Goal: Task Accomplishment & Management: Manage account settings

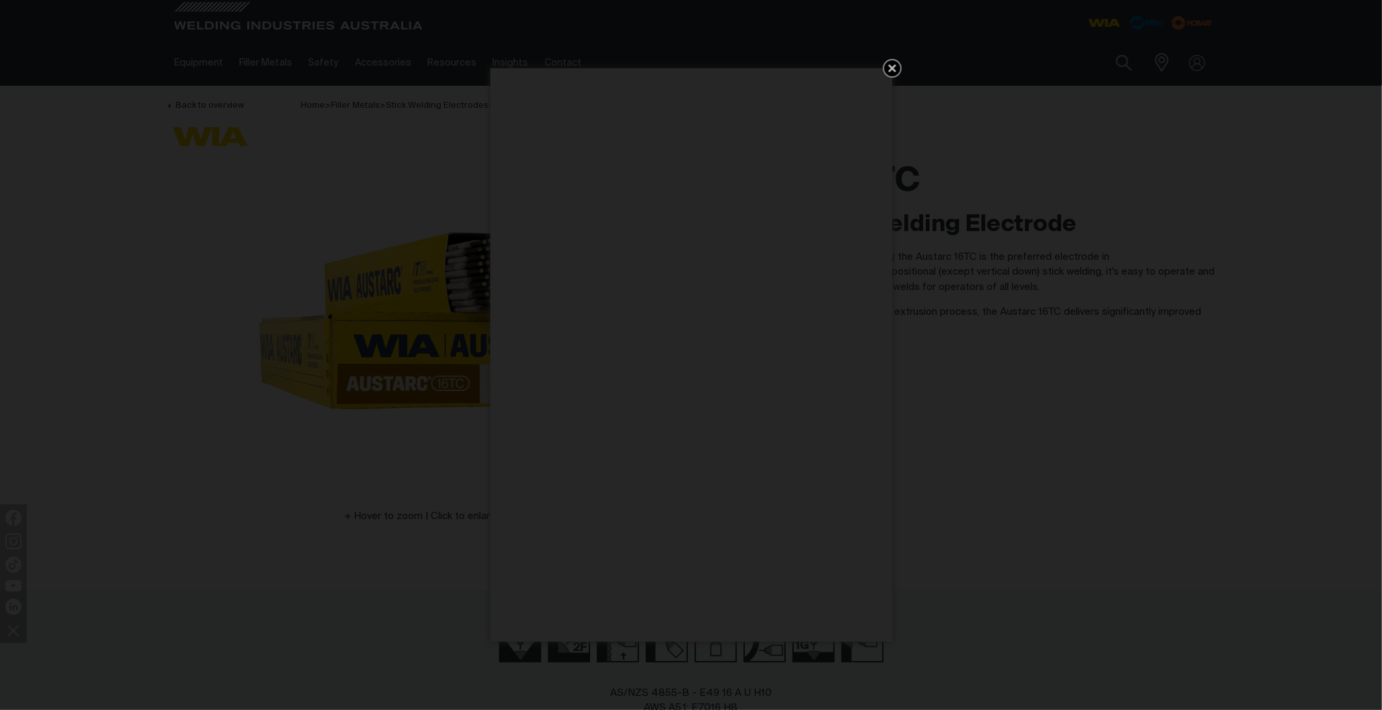
click at [894, 67] on icon "Get 5 WIA Welding Guides Free!" at bounding box center [892, 68] width 16 height 16
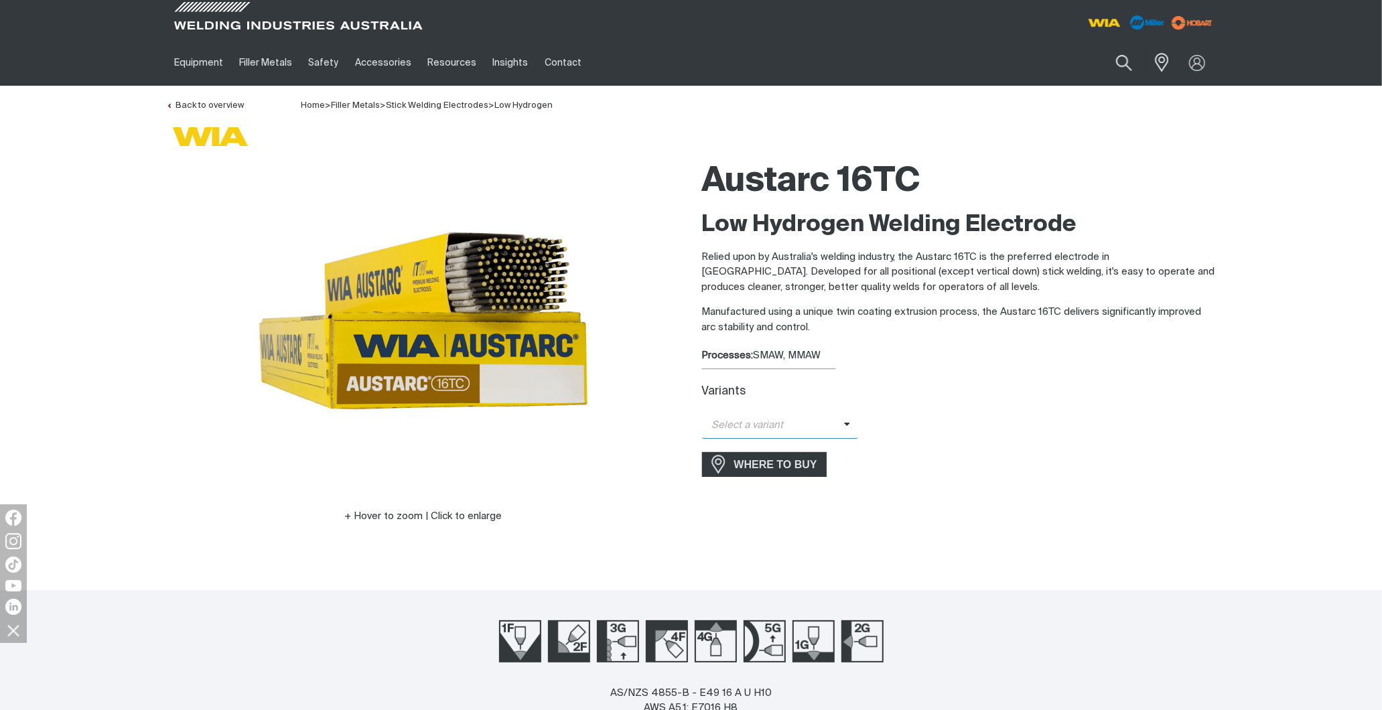
click at [844, 426] on icon at bounding box center [847, 424] width 7 height 10
click at [813, 449] on span "Austarc 16TC - 2.5mm" at bounding box center [780, 449] width 157 height 20
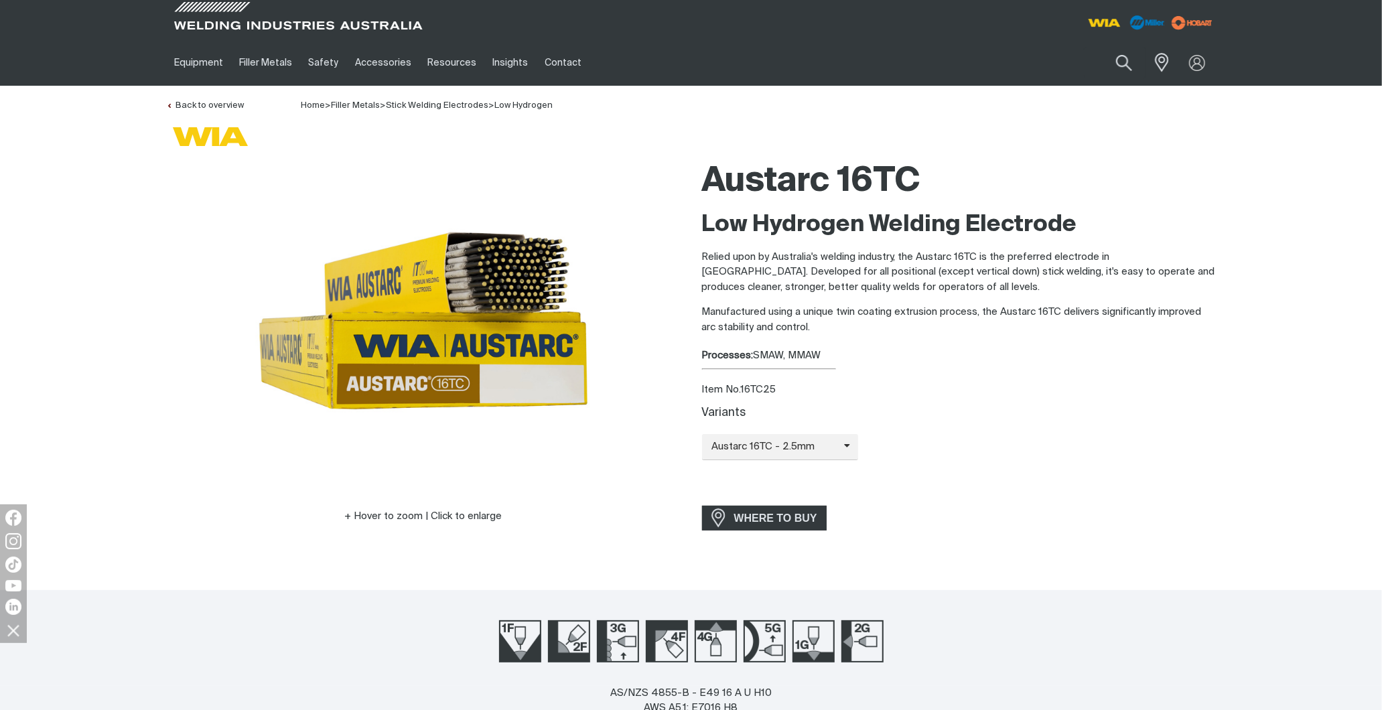
click at [992, 233] on h2 "Low Hydrogen Welding Electrode" at bounding box center [959, 224] width 515 height 29
click at [859, 357] on div "Processes: SMAW, MMAW" at bounding box center [959, 355] width 515 height 15
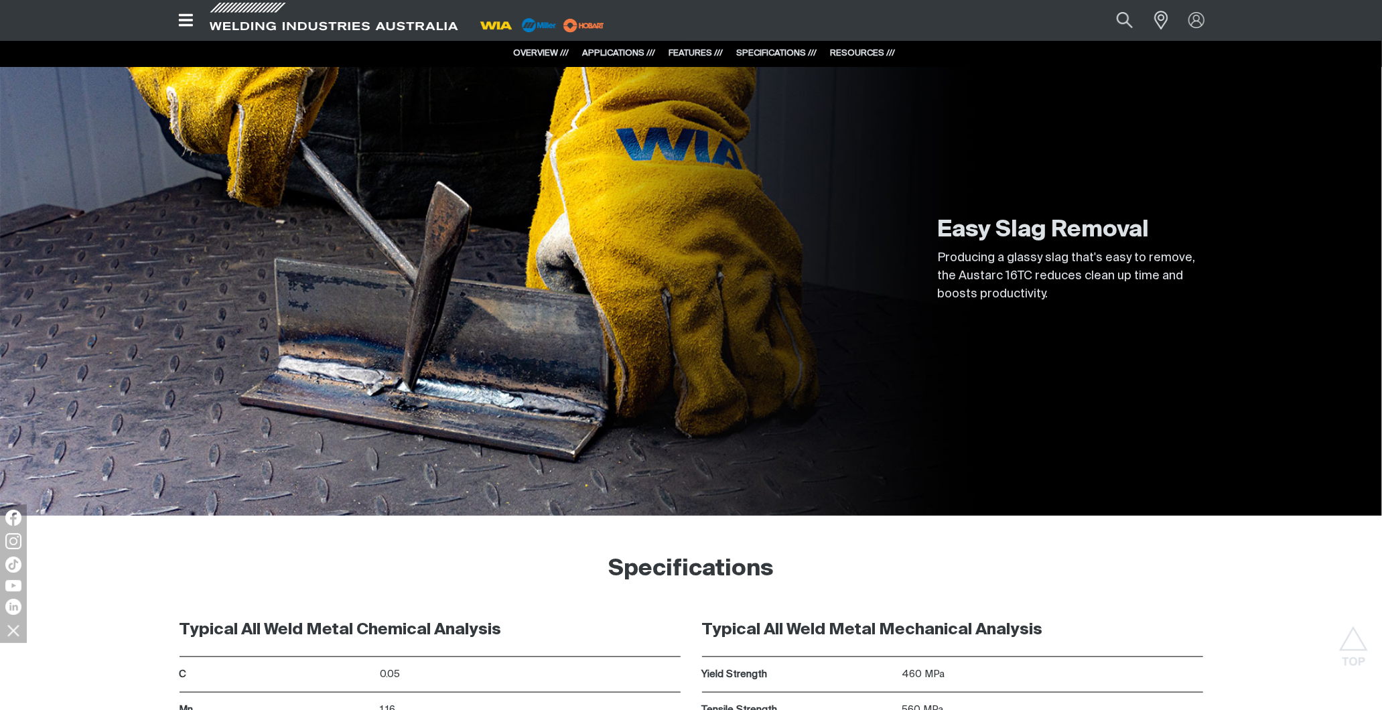
scroll to position [6319, 0]
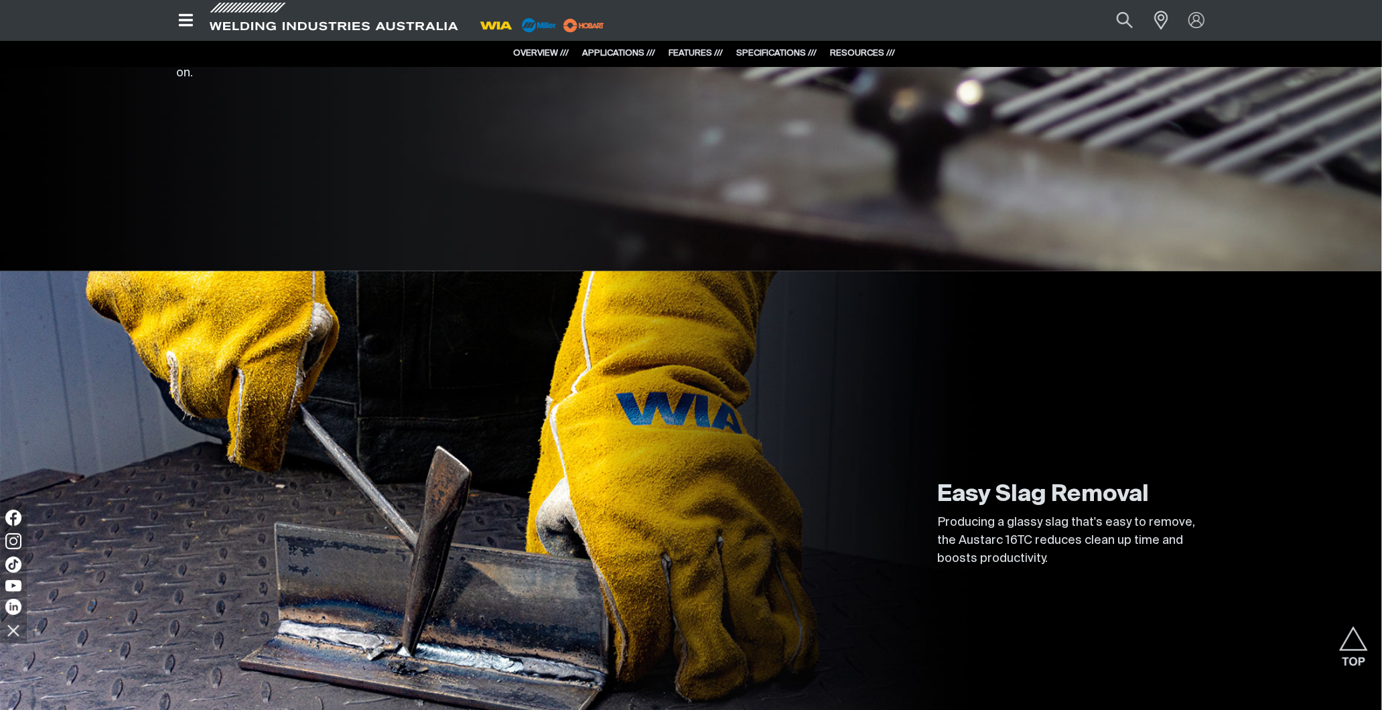
click at [191, 19] on icon "Open top menu" at bounding box center [185, 20] width 19 height 16
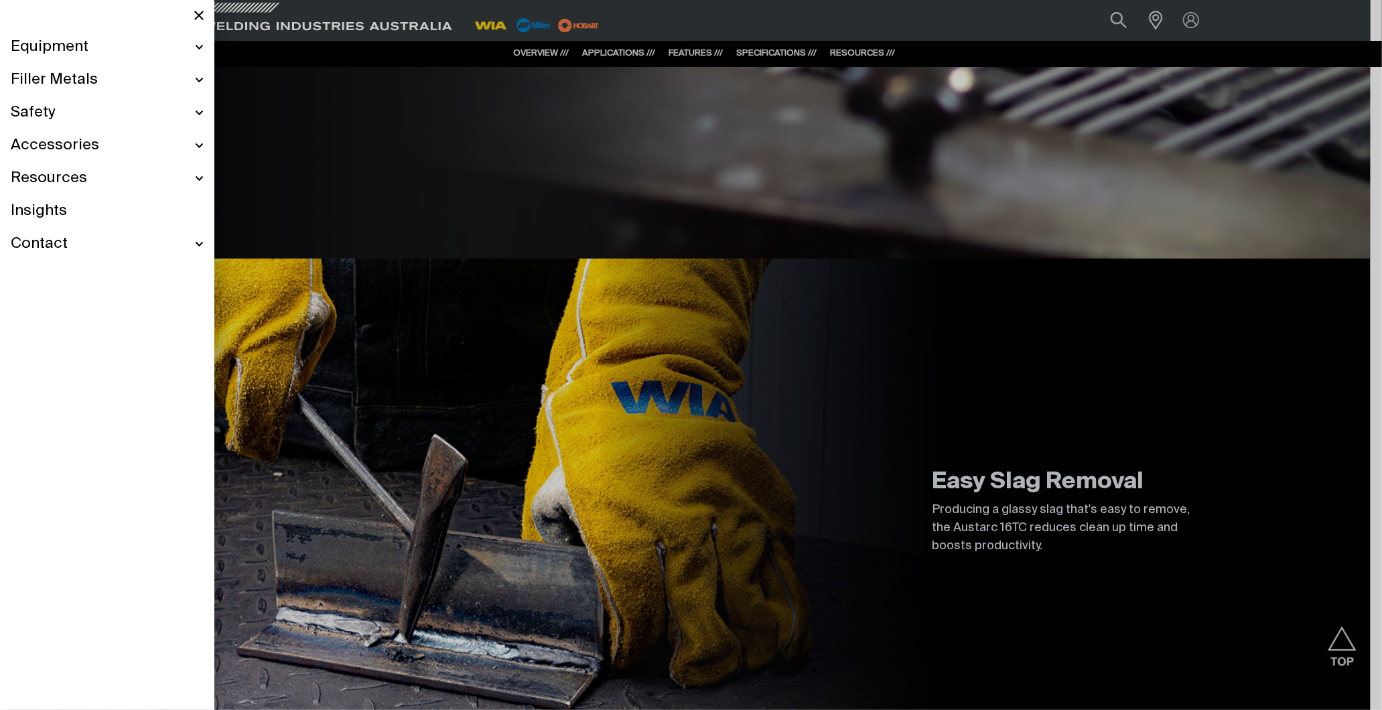
scroll to position [4617, 0]
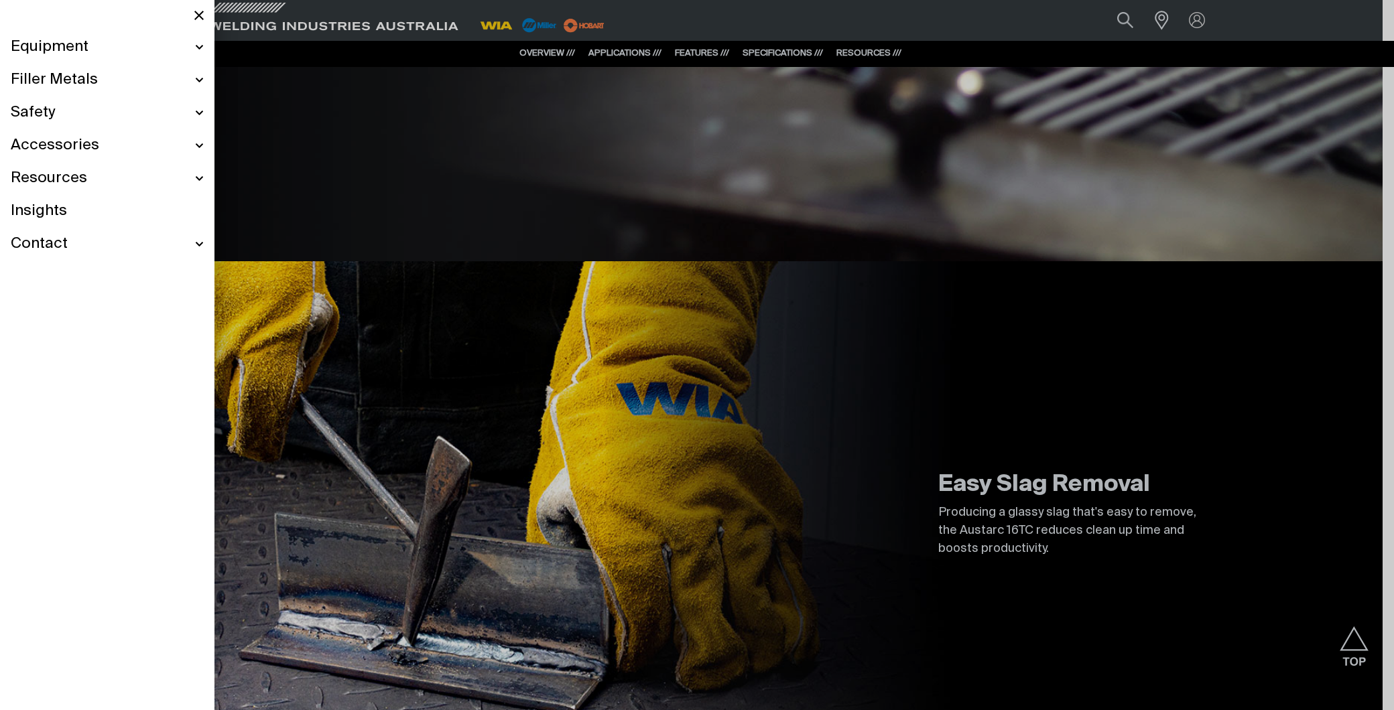
click at [930, 34] on div at bounding box center [697, 355] width 1394 height 710
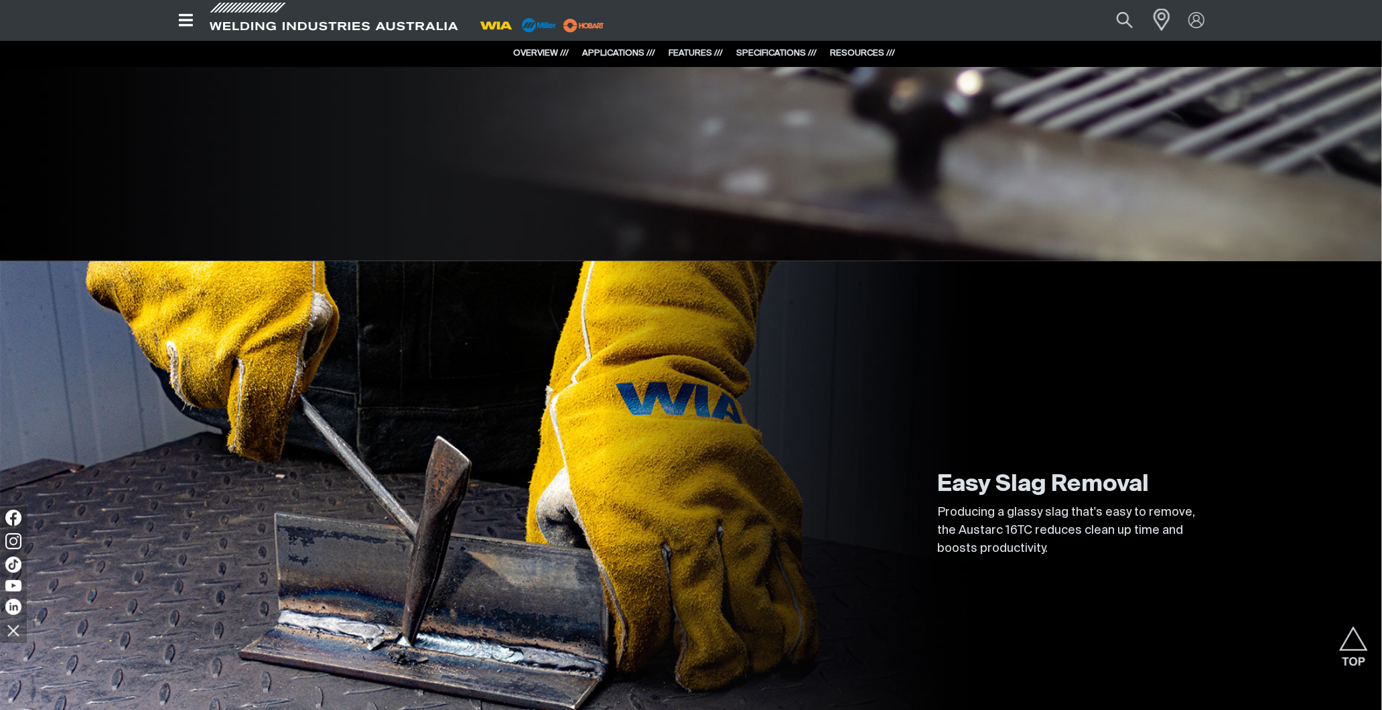
click at [1162, 17] on span at bounding box center [1158, 20] width 29 height 27
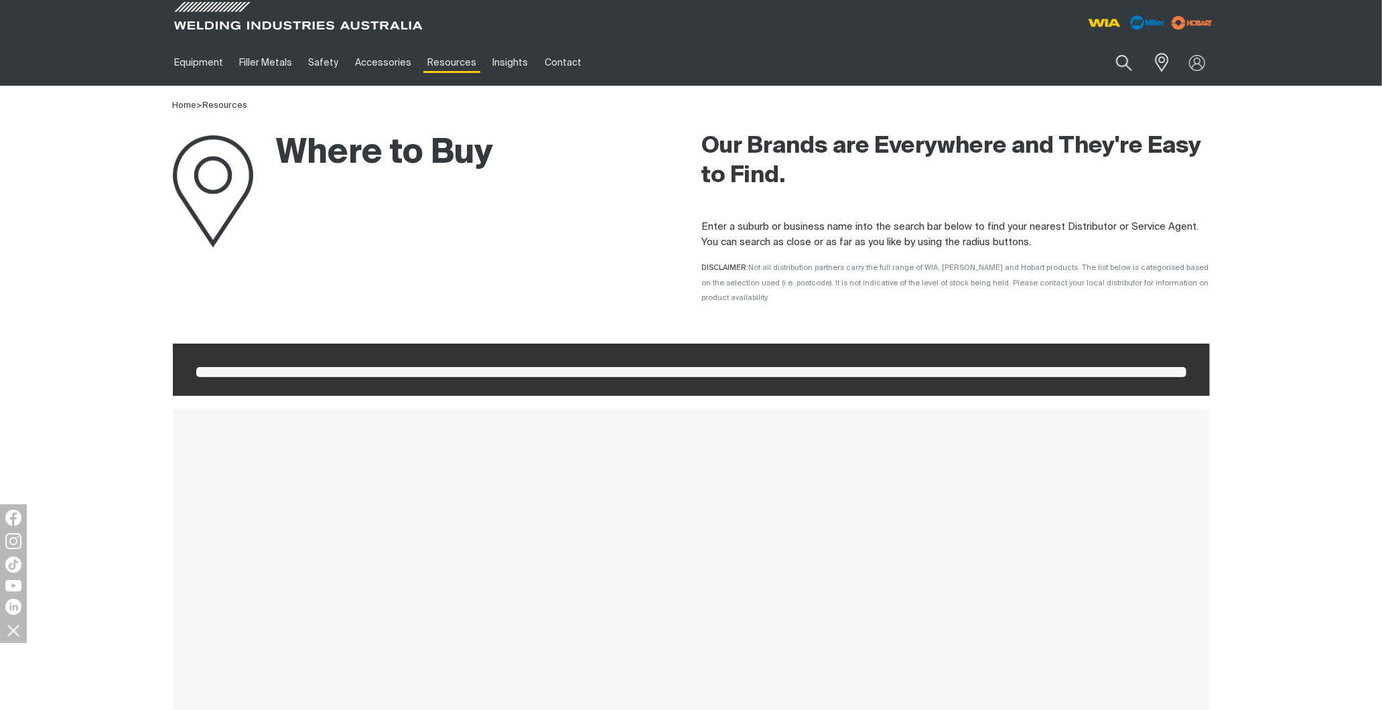
click at [1193, 19] on img at bounding box center [1192, 23] width 49 height 20
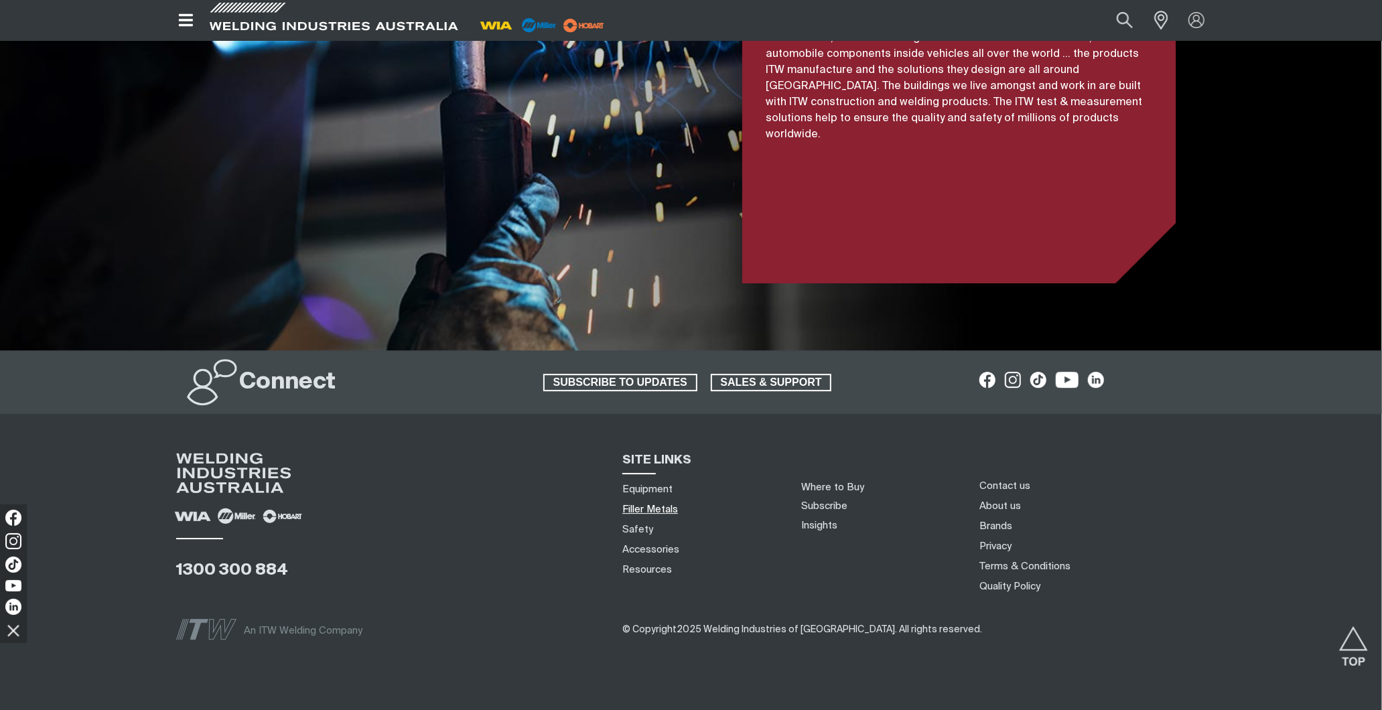
scroll to position [3089, 0]
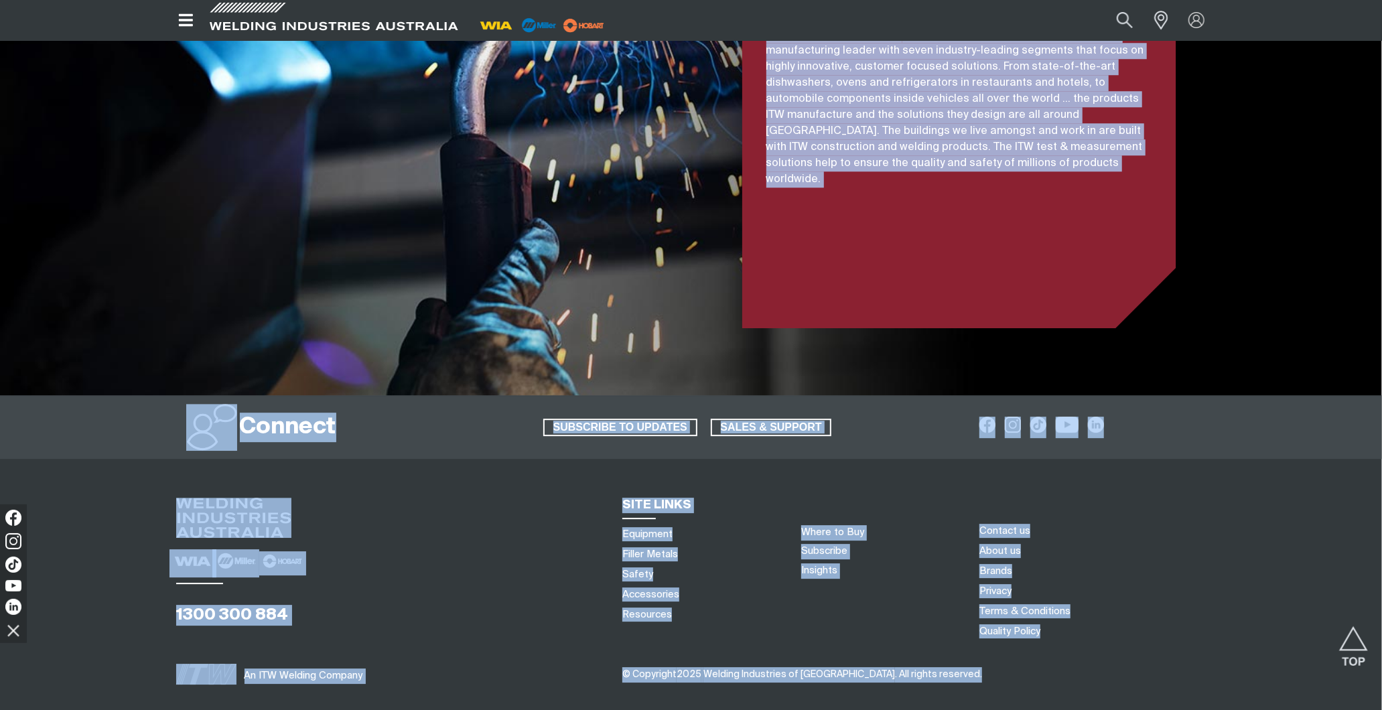
drag, startPoint x: 1382, startPoint y: 622, endPoint x: 1422, endPoint y: -7, distance: 629.7
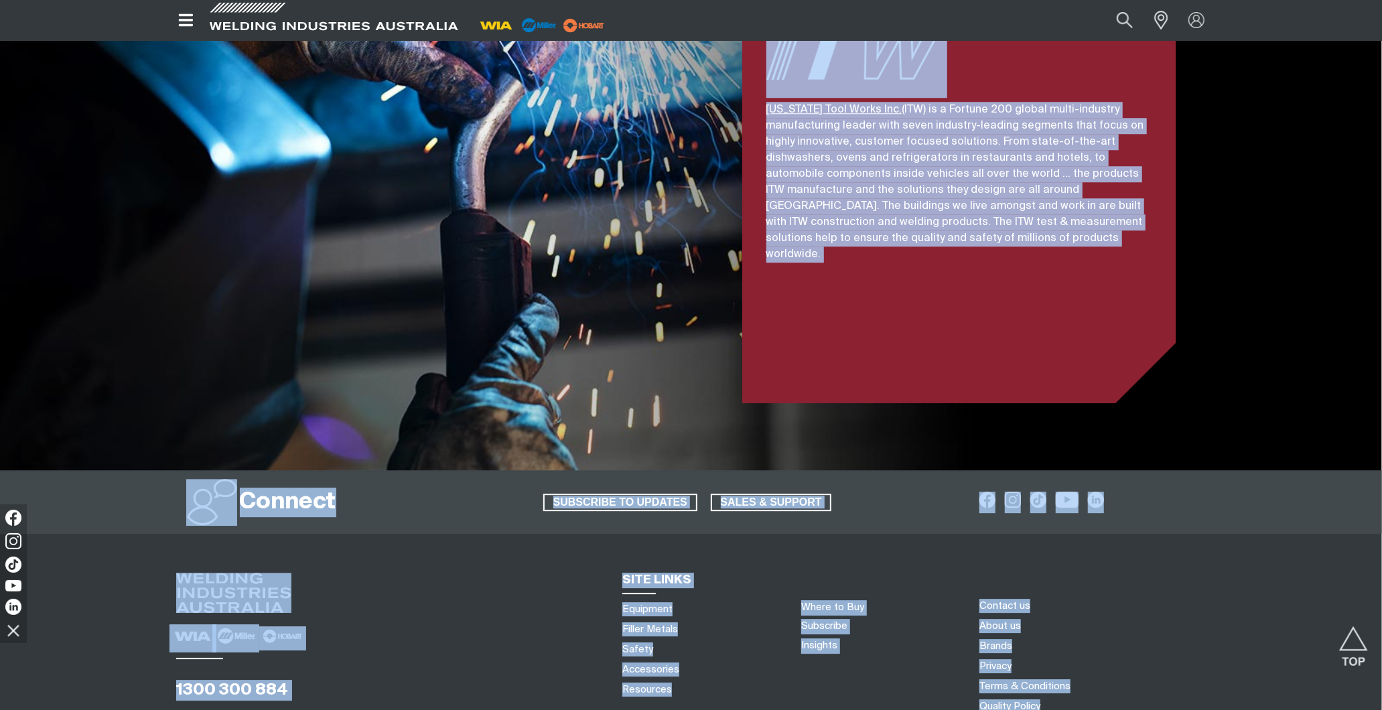
drag, startPoint x: 1314, startPoint y: 521, endPoint x: 1343, endPoint y: 545, distance: 38.5
click at [1314, 521] on div "Connect SUBSCRIBE TO UPDATES SALES & SUPPORT 1300 300 884 SITE LINKS Equipment …" at bounding box center [691, 647] width 1382 height 352
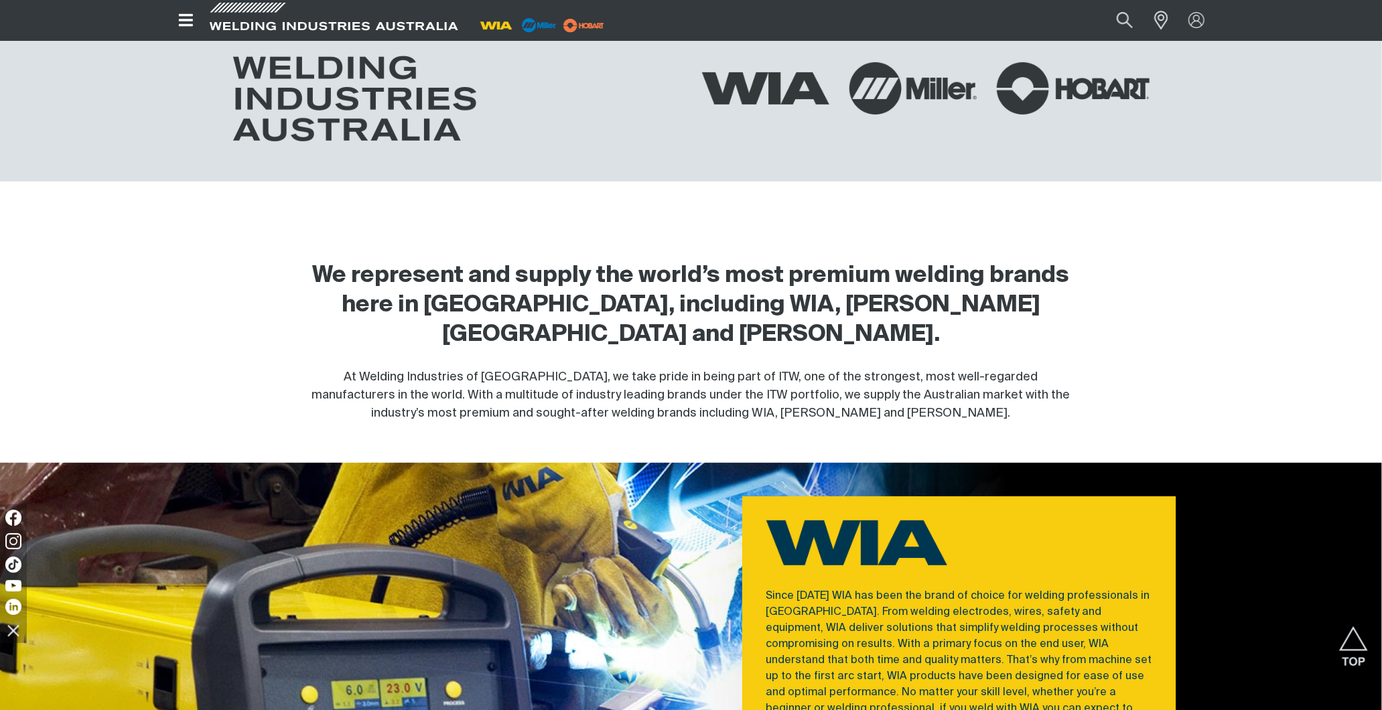
scroll to position [0, 0]
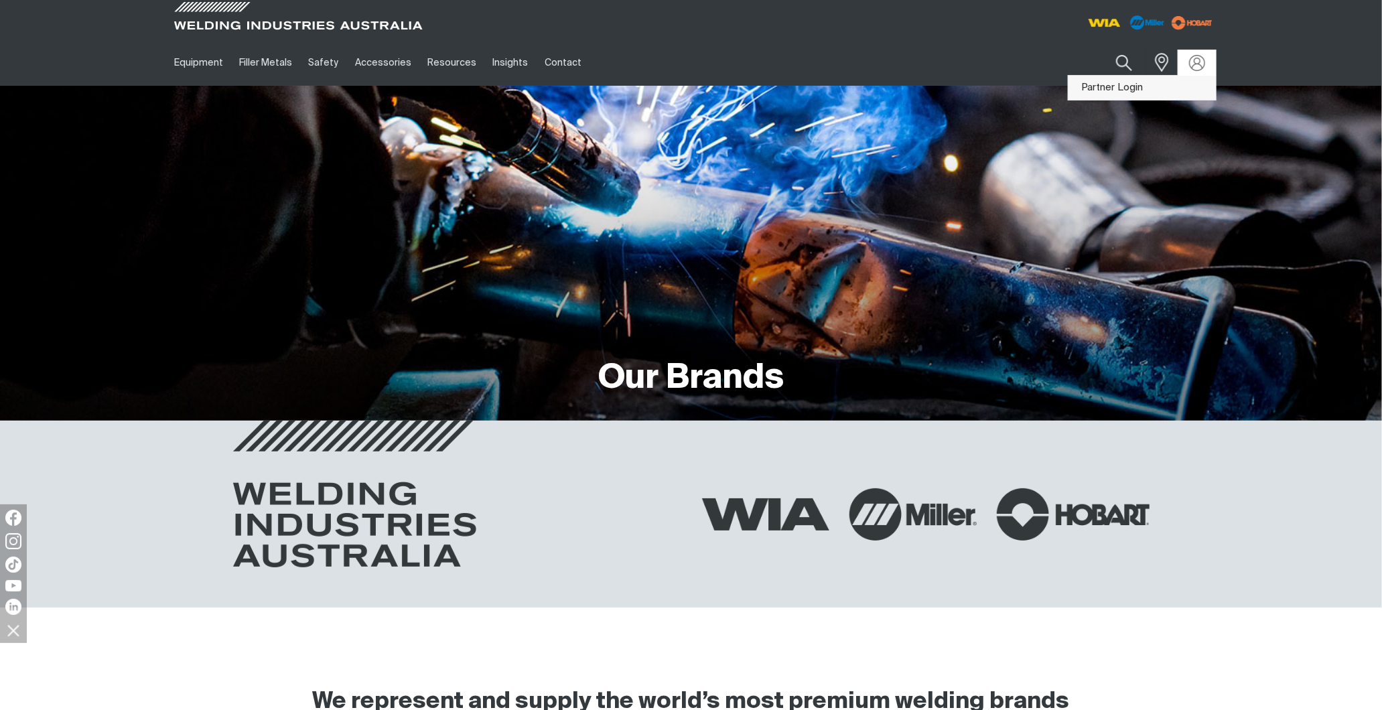
click at [1136, 79] on link "Partner Login" at bounding box center [1142, 88] width 147 height 25
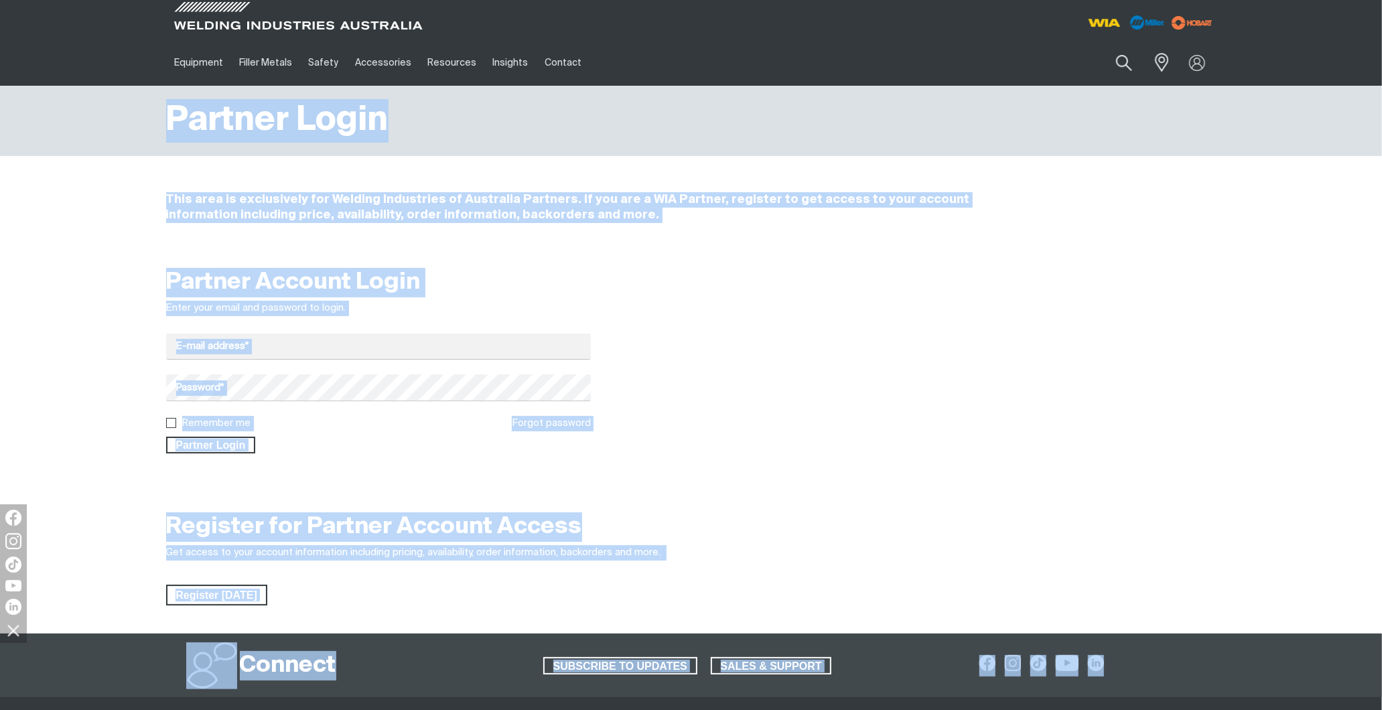
click at [336, 343] on input "E-mail address*" at bounding box center [378, 347] width 425 height 26
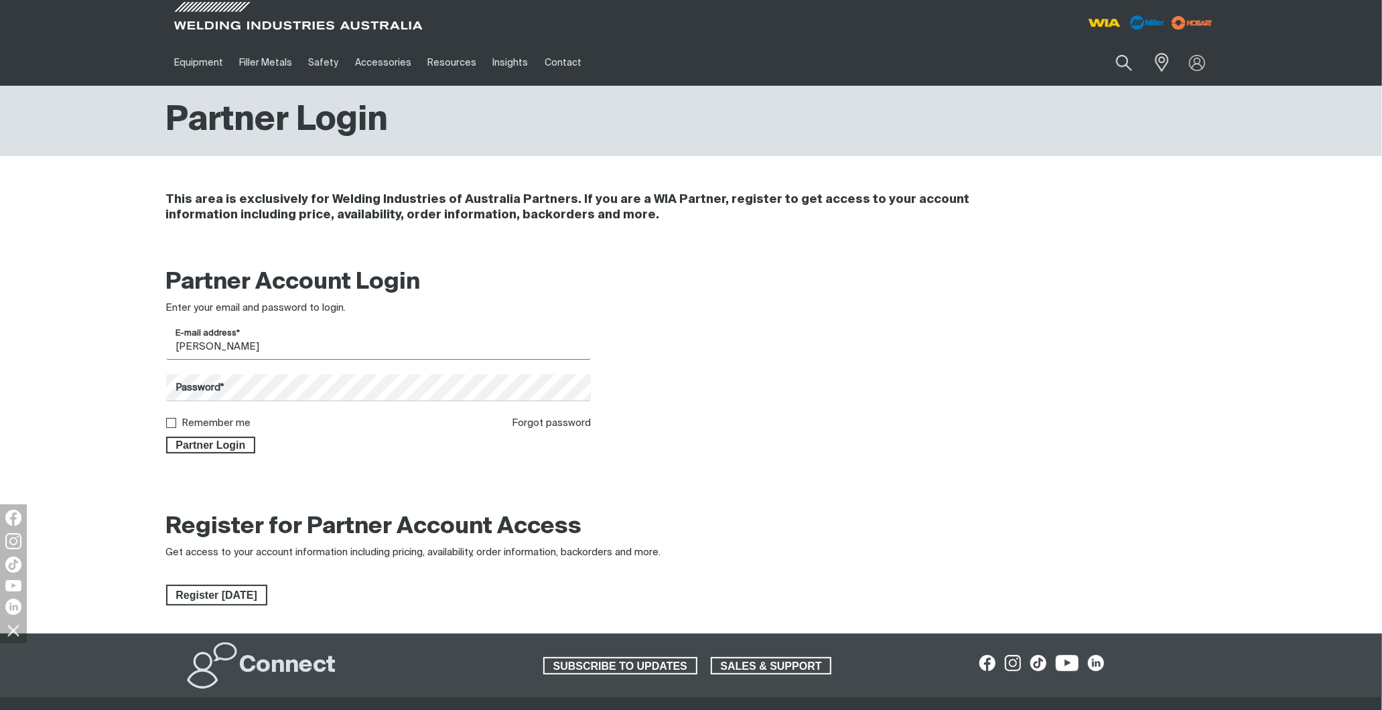
type input "J"
type input "[PERSON_NAME][EMAIL_ADDRESS][DOMAIN_NAME]"
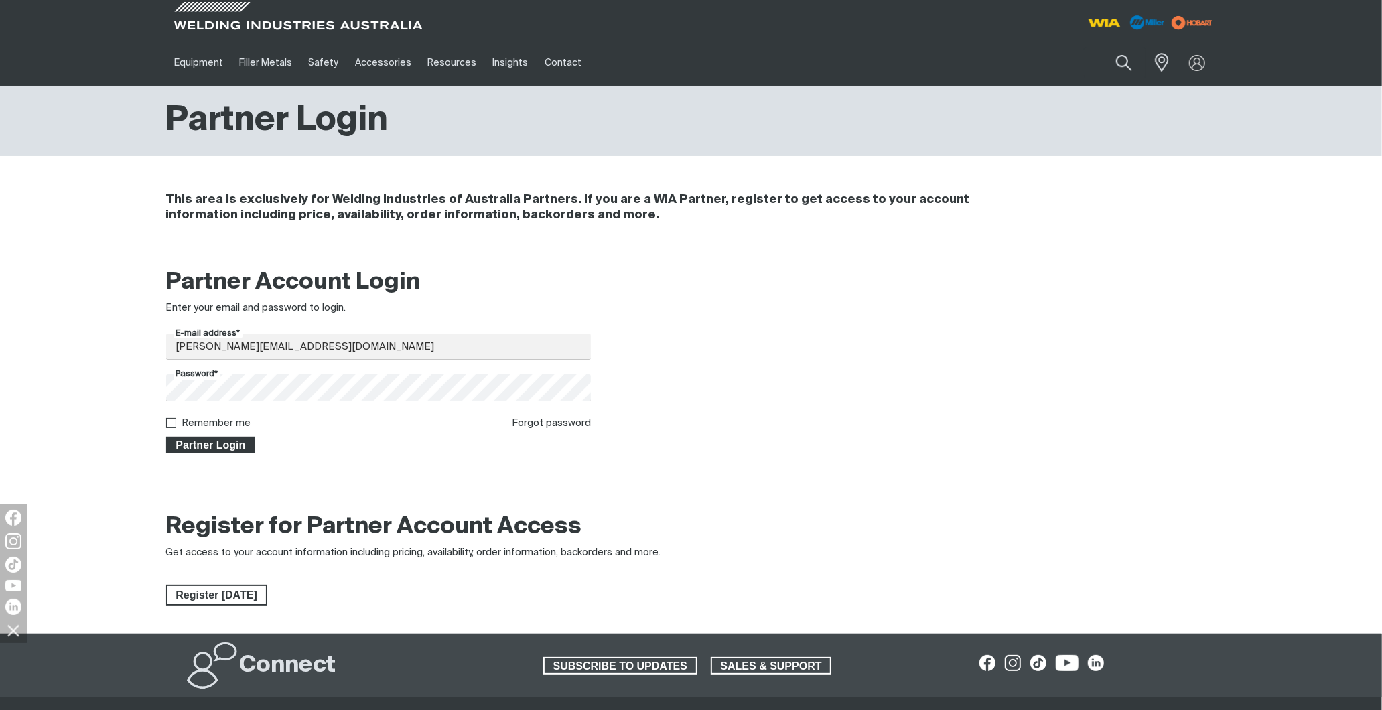
click at [194, 443] on span "Partner Login" at bounding box center [210, 445] width 87 height 17
